Goal: Navigation & Orientation: Find specific page/section

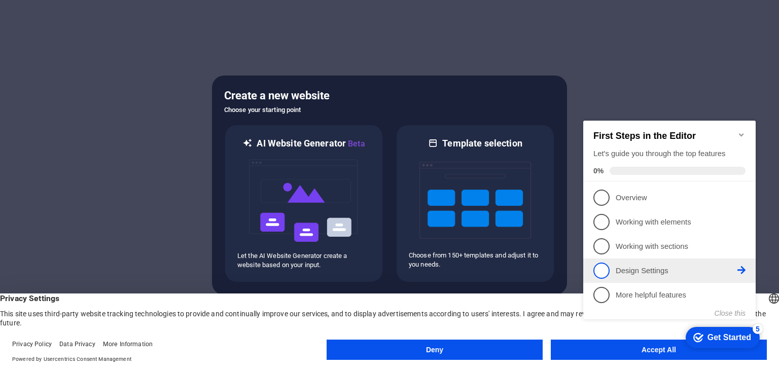
click at [606, 274] on span "4" at bounding box center [601, 271] width 16 height 16
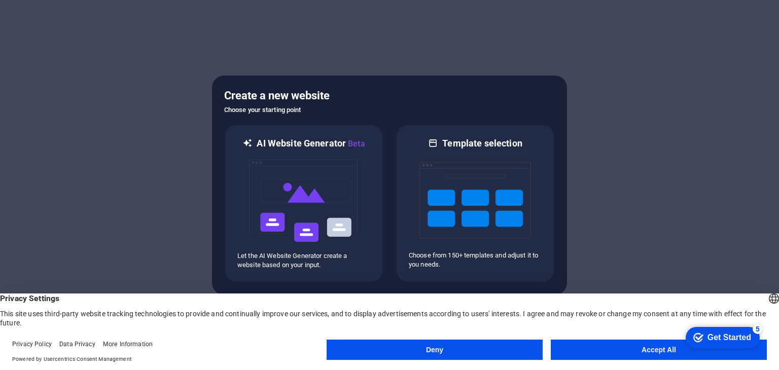
click at [513, 349] on button "Deny" at bounding box center [435, 350] width 216 height 20
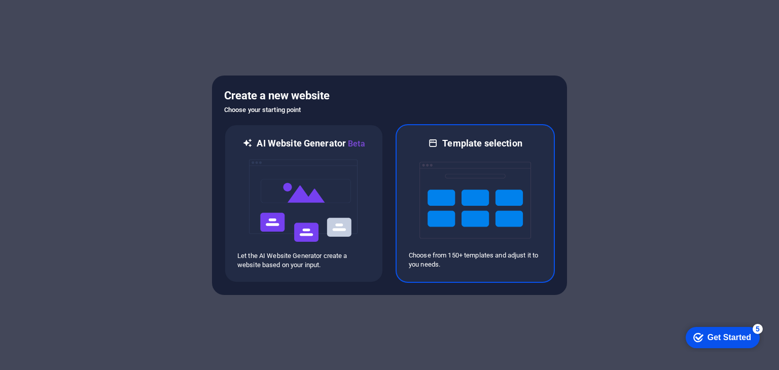
click at [448, 195] on img at bounding box center [475, 200] width 112 height 101
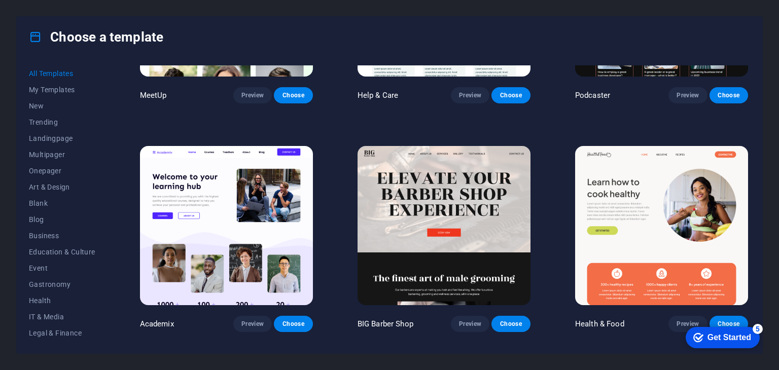
scroll to position [850, 0]
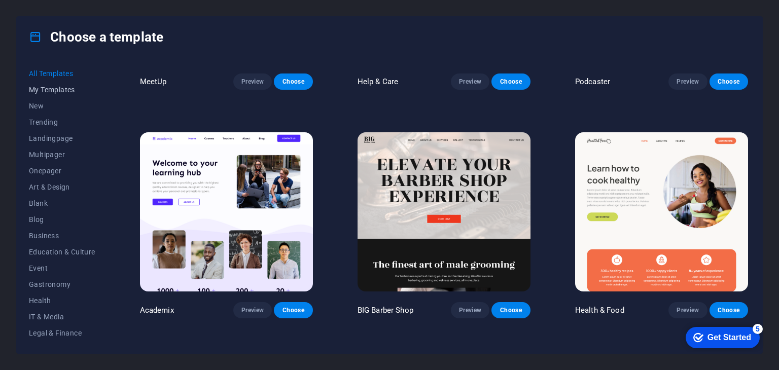
click at [41, 87] on span "My Templates" at bounding box center [62, 90] width 66 height 8
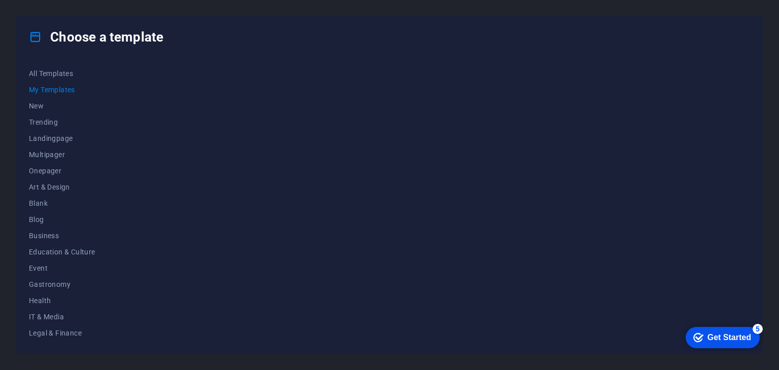
scroll to position [0, 0]
click at [776, 86] on div "Choose a template All Templates My Templates New Trending Landingpage Multipage…" at bounding box center [389, 185] width 779 height 370
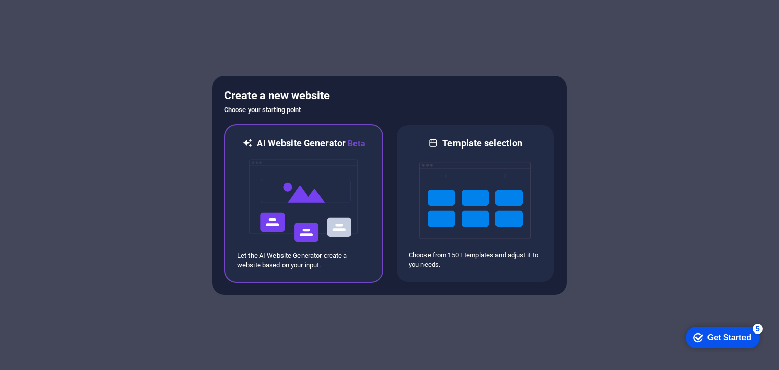
click at [322, 219] on img at bounding box center [304, 200] width 112 height 101
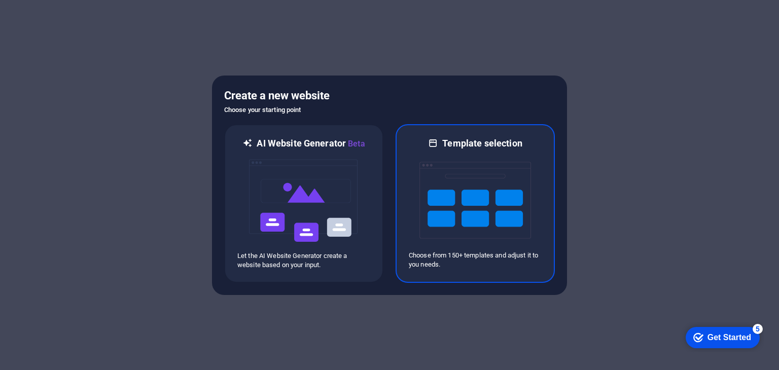
click at [511, 204] on img at bounding box center [475, 200] width 112 height 101
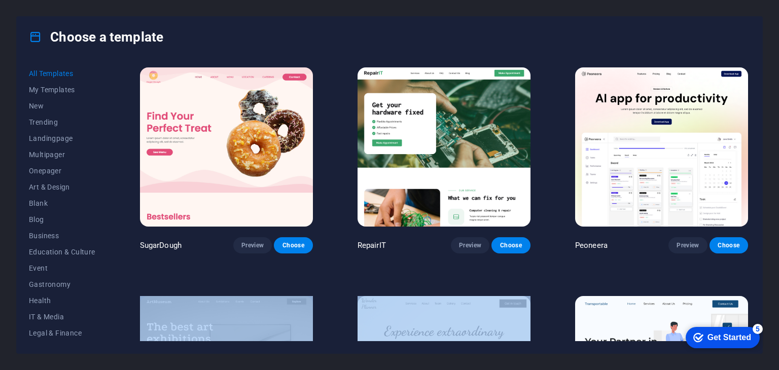
drag, startPoint x: 758, startPoint y: 268, endPoint x: 761, endPoint y: 246, distance: 22.6
click at [761, 246] on div "All Templates My Templates New Trending Landingpage Multipager Onepager Art & D…" at bounding box center [389, 205] width 745 height 296
click at [767, 276] on div "Choose a template All Templates My Templates New Trending Landingpage Multipage…" at bounding box center [389, 185] width 779 height 370
click at [718, 180] on img at bounding box center [661, 146] width 173 height 159
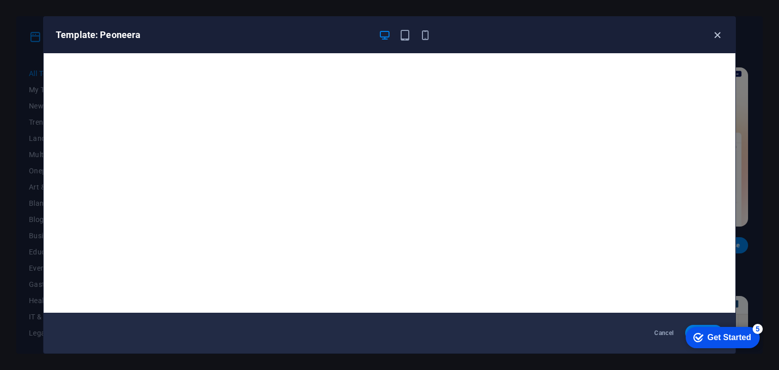
click at [716, 37] on icon "button" at bounding box center [717, 35] width 12 height 12
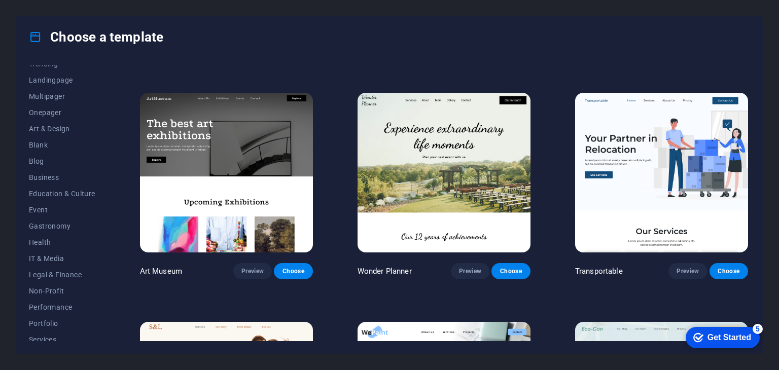
scroll to position [104, 0]
drag, startPoint x: 107, startPoint y: 194, endPoint x: 148, endPoint y: 59, distance: 140.7
click at [148, 59] on div "All Templates My Templates New Trending Landingpage Multipager Onepager Art & D…" at bounding box center [389, 205] width 745 height 296
click at [44, 196] on span "Health" at bounding box center [62, 197] width 66 height 8
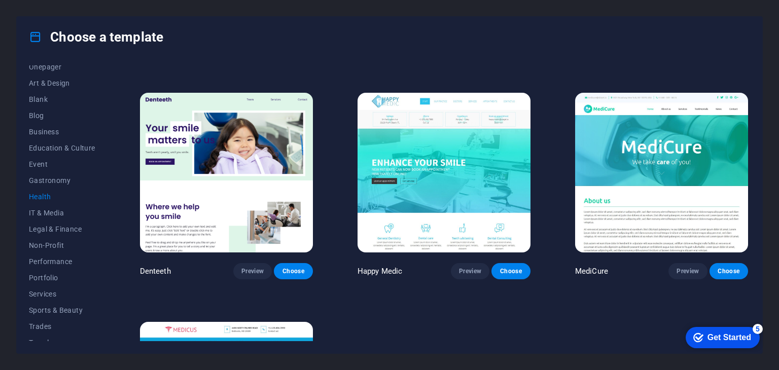
drag, startPoint x: 751, startPoint y: 189, endPoint x: 749, endPoint y: 206, distance: 17.3
click at [750, 208] on div "All Templates My Templates New Trending Landingpage Multipager Onepager Art & D…" at bounding box center [389, 205] width 745 height 296
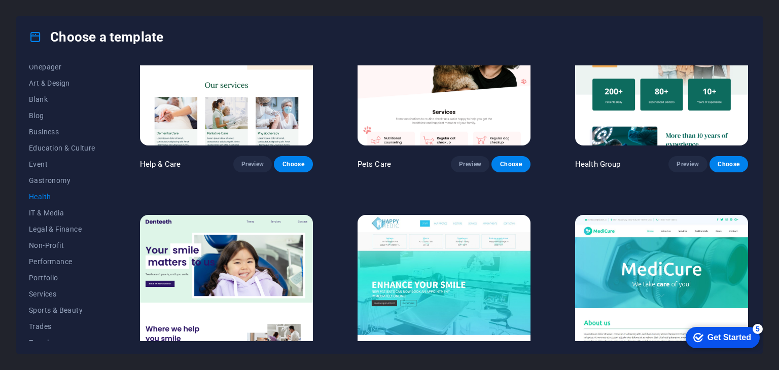
scroll to position [0, 0]
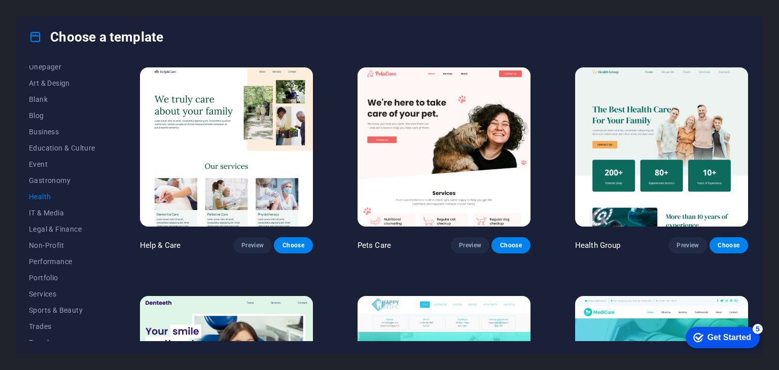
click at [686, 127] on img at bounding box center [661, 146] width 173 height 159
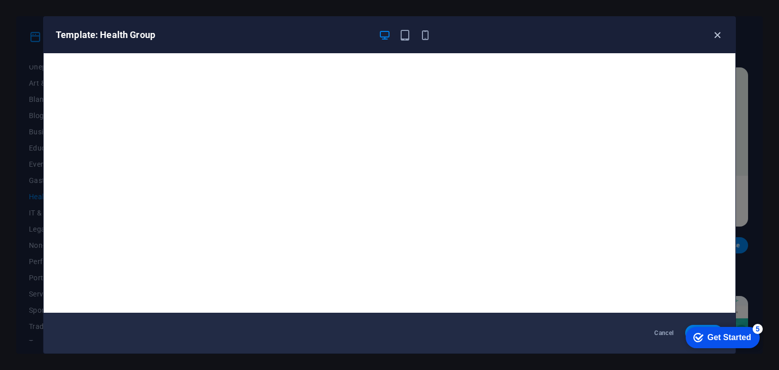
click at [716, 33] on icon "button" at bounding box center [717, 35] width 12 height 12
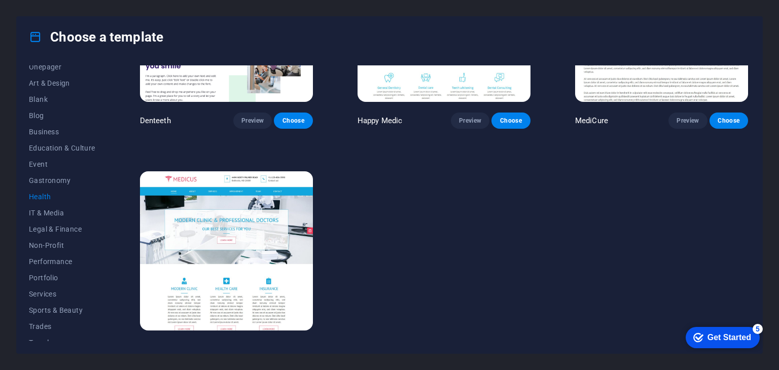
scroll to position [367, 0]
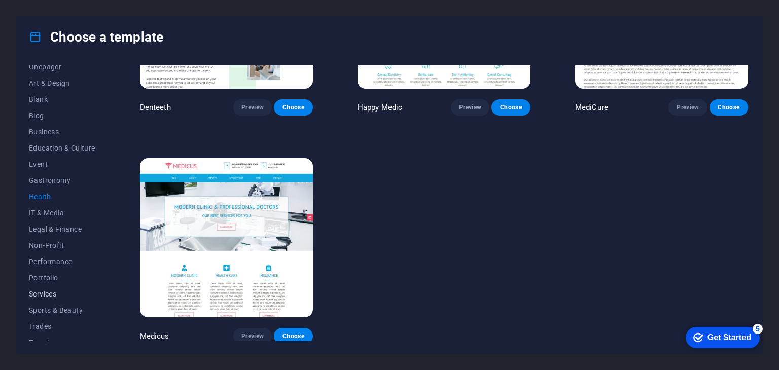
click at [47, 295] on span "Services" at bounding box center [62, 294] width 66 height 8
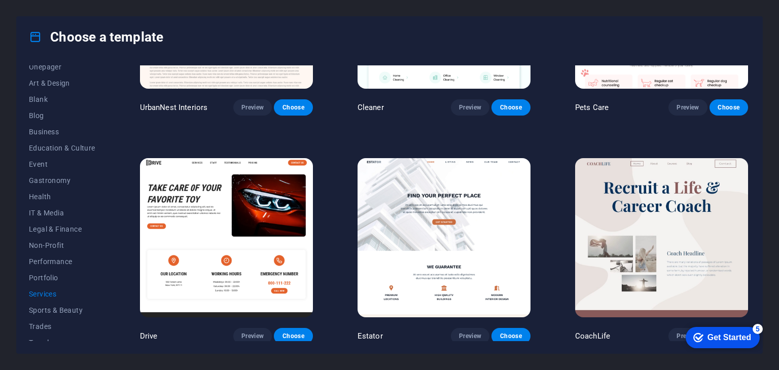
scroll to position [0, 0]
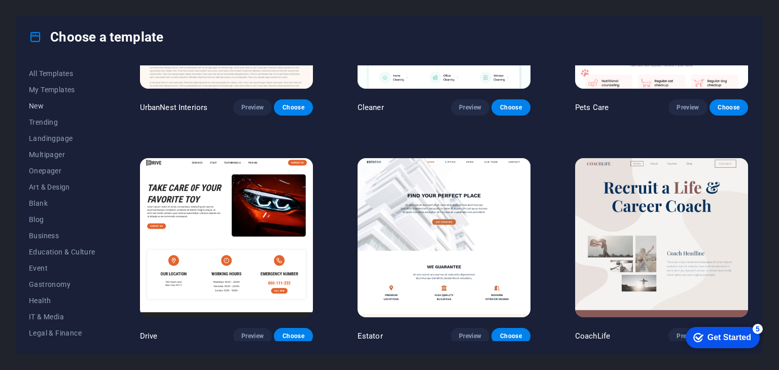
click at [39, 103] on span "New" at bounding box center [62, 106] width 66 height 8
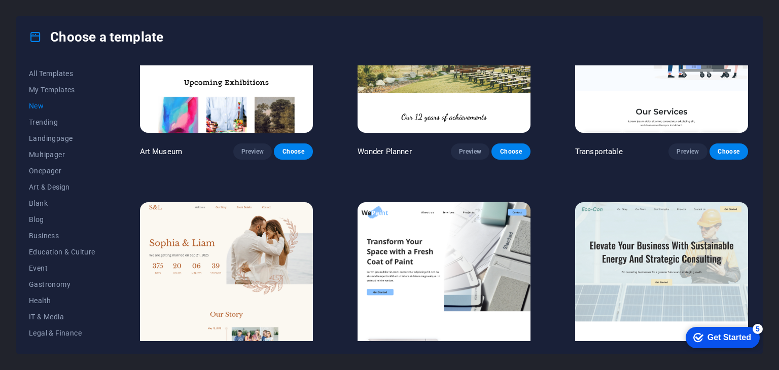
scroll to position [136, 0]
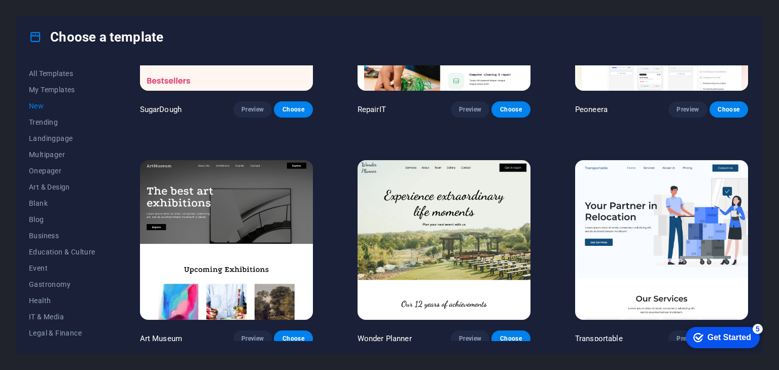
click at [665, 189] on img at bounding box center [661, 239] width 173 height 159
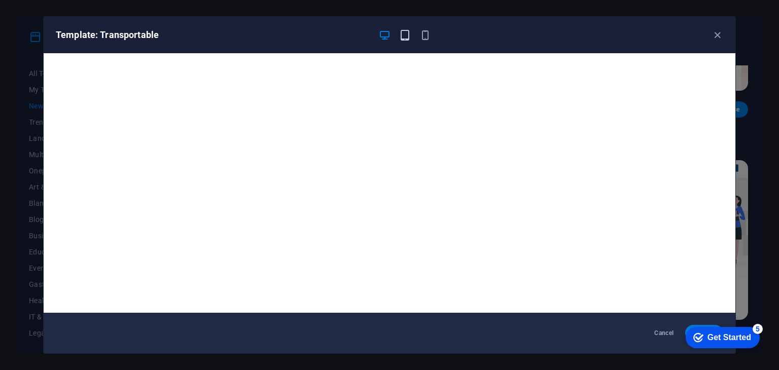
click at [407, 33] on icon "button" at bounding box center [405, 35] width 12 height 12
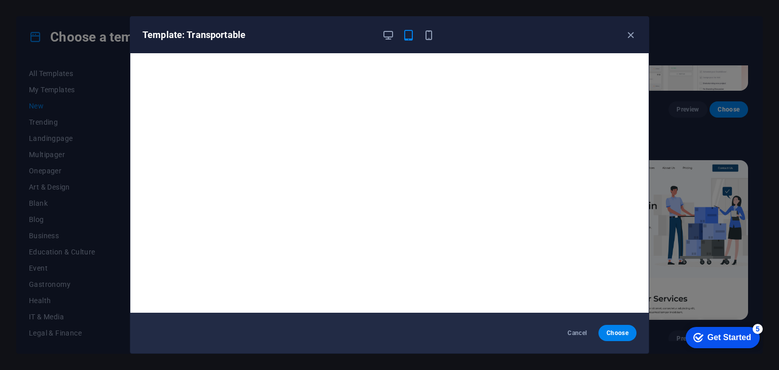
click at [435, 33] on div "Template: Transportable" at bounding box center [383, 35] width 482 height 12
click at [430, 34] on icon "button" at bounding box center [429, 35] width 12 height 12
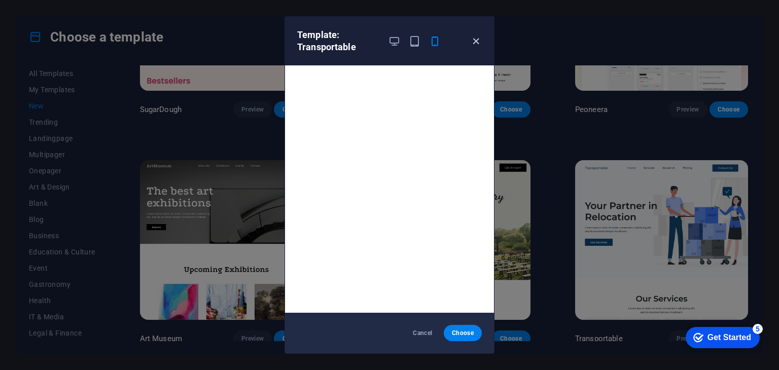
click at [475, 37] on icon "button" at bounding box center [476, 41] width 12 height 12
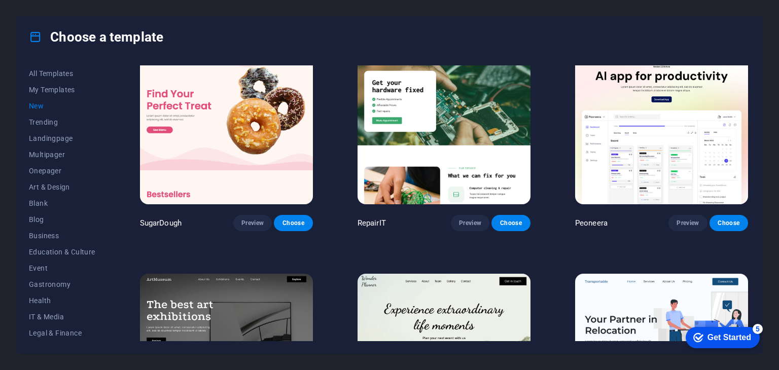
scroll to position [0, 0]
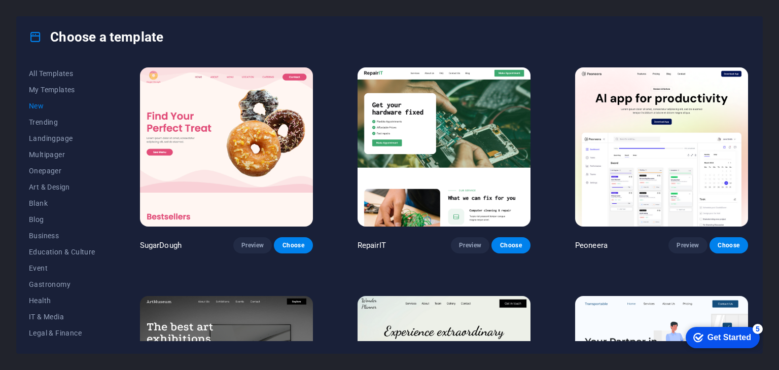
click at [663, 155] on img at bounding box center [661, 146] width 173 height 159
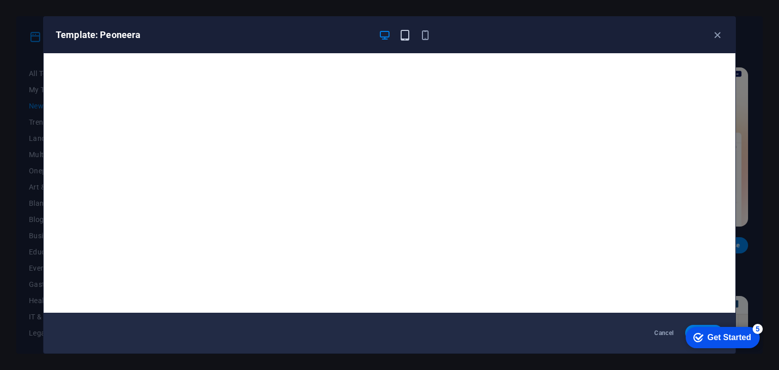
click at [404, 39] on icon "button" at bounding box center [405, 35] width 12 height 12
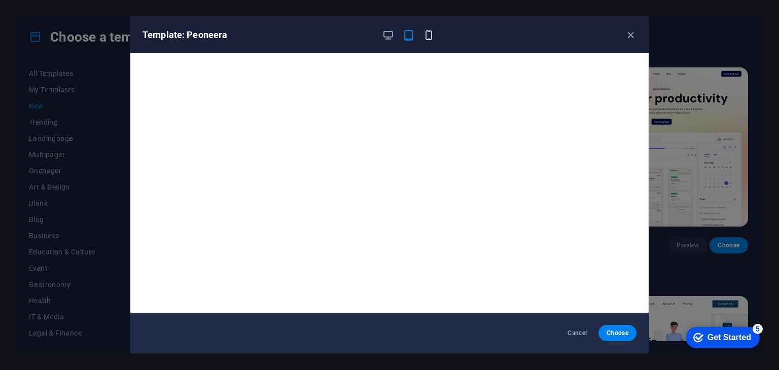
click at [428, 38] on icon "button" at bounding box center [429, 35] width 12 height 12
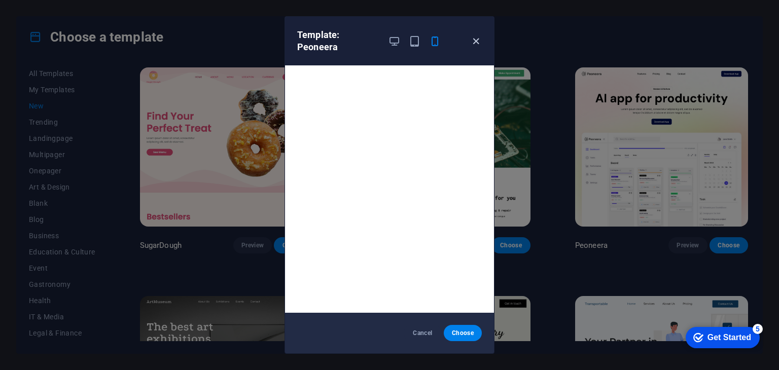
click at [476, 35] on icon "button" at bounding box center [476, 41] width 12 height 12
